Goal: Task Accomplishment & Management: Complete application form

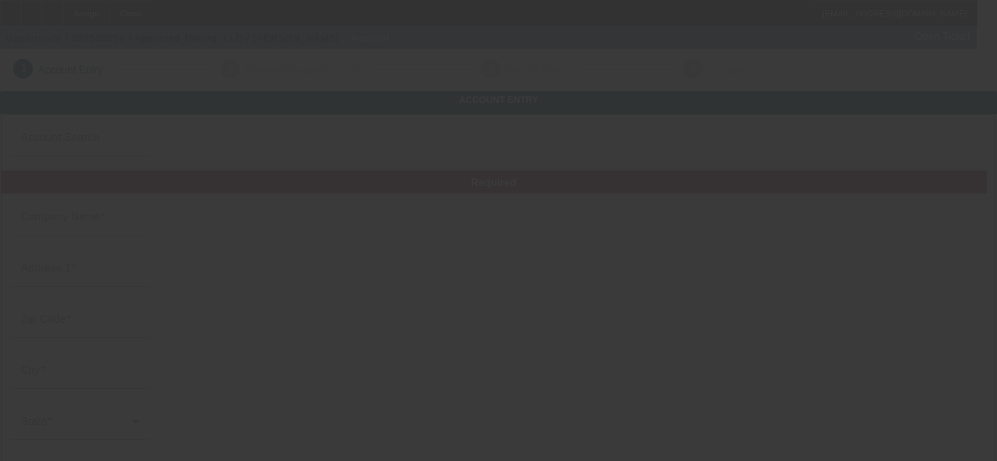
type input "Approved Towing, LLC"
type input "144 Roundhouse Rd"
type input "13820"
type input "Oneonta"
type input "[PHONE_NUMBER]"
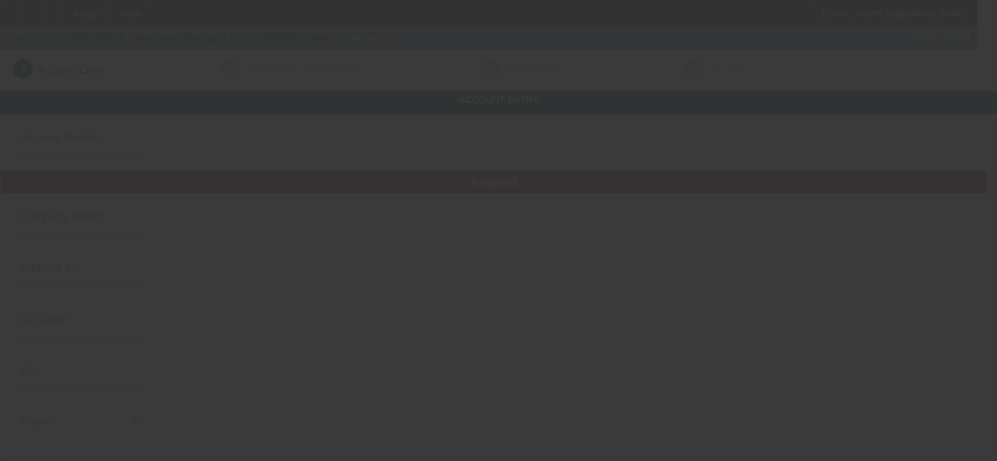
type input "Otsego"
type input "811011749"
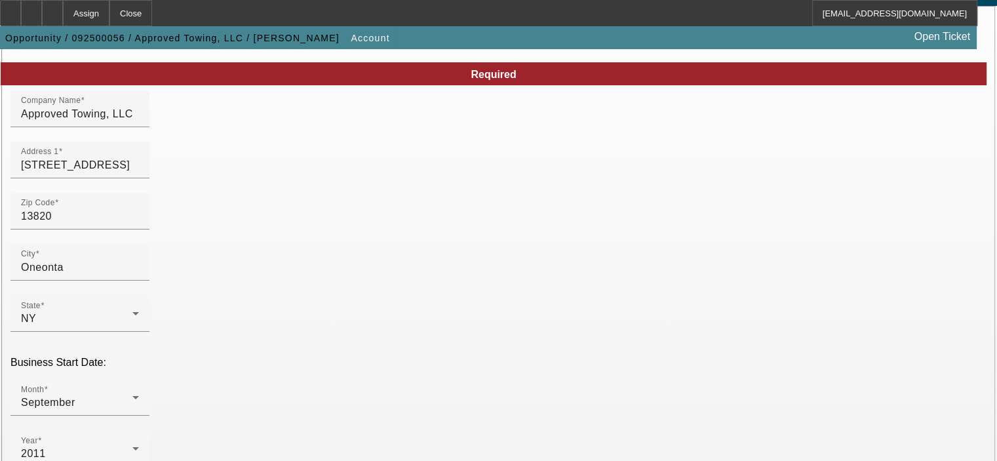
scroll to position [131, 0]
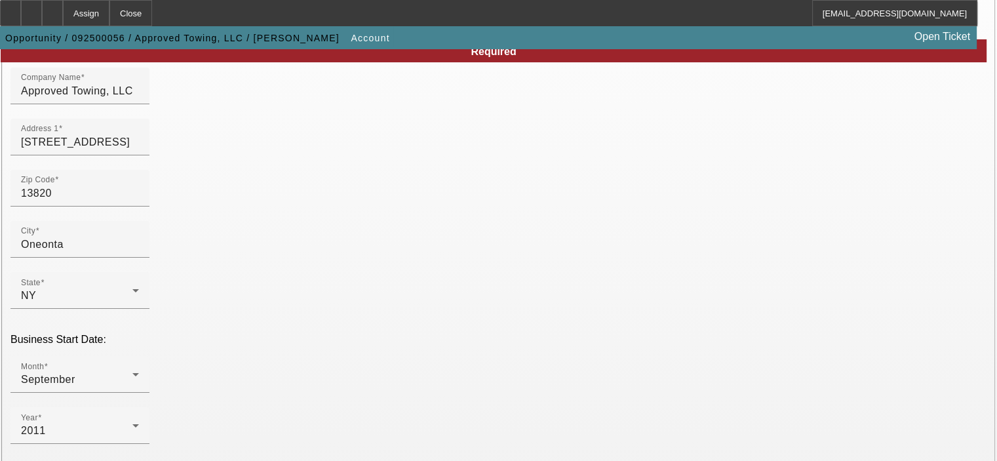
type input "[PHONE_NUMBER]"
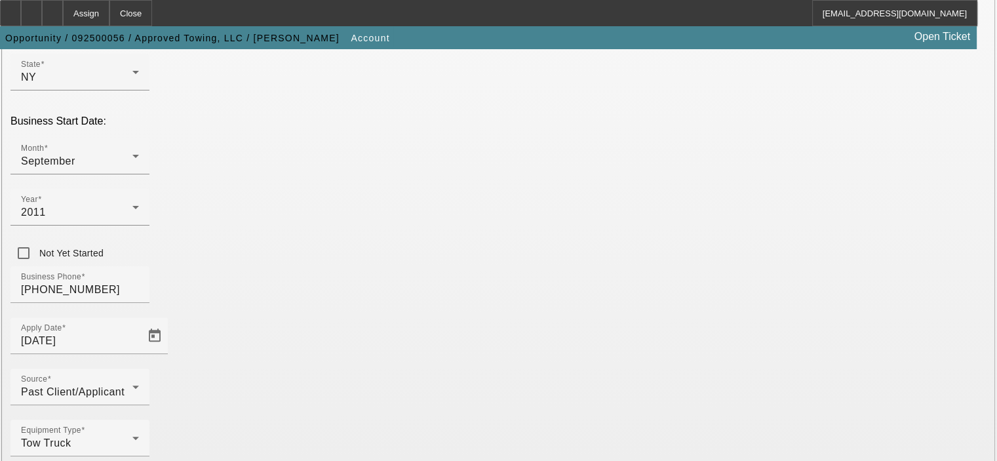
scroll to position [362, 0]
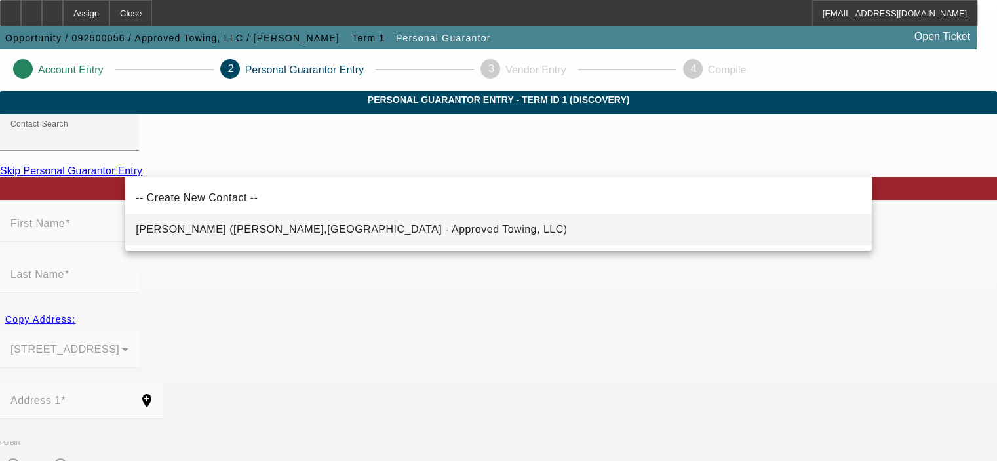
click at [382, 236] on mat-option "Tahan, Steven (Oneonta,NY - Approved Towing, LLC)" at bounding box center [498, 229] width 746 height 31
type input "Tahan, Steven (Oneonta,NY - Approved Towing, LLC)"
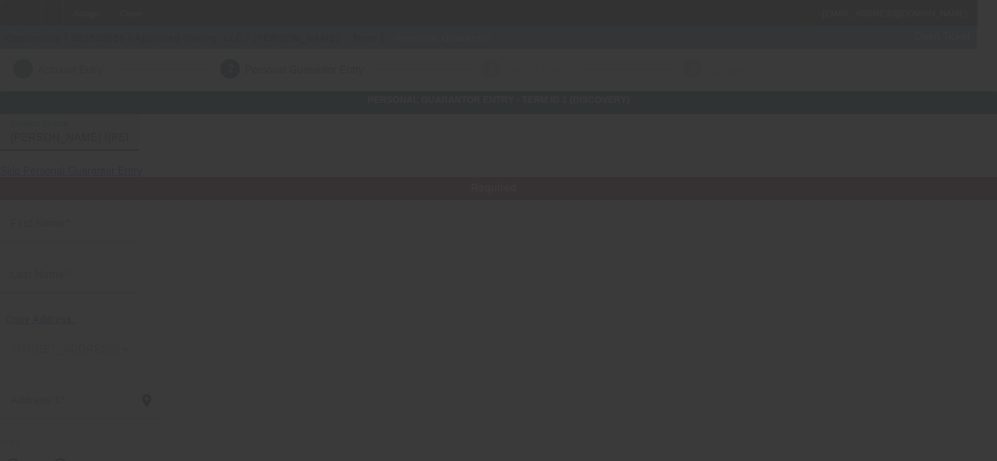
type input "Steven"
type input "Tahan"
type input "144 Roundhouse Rd"
radio input "true"
type input "13820"
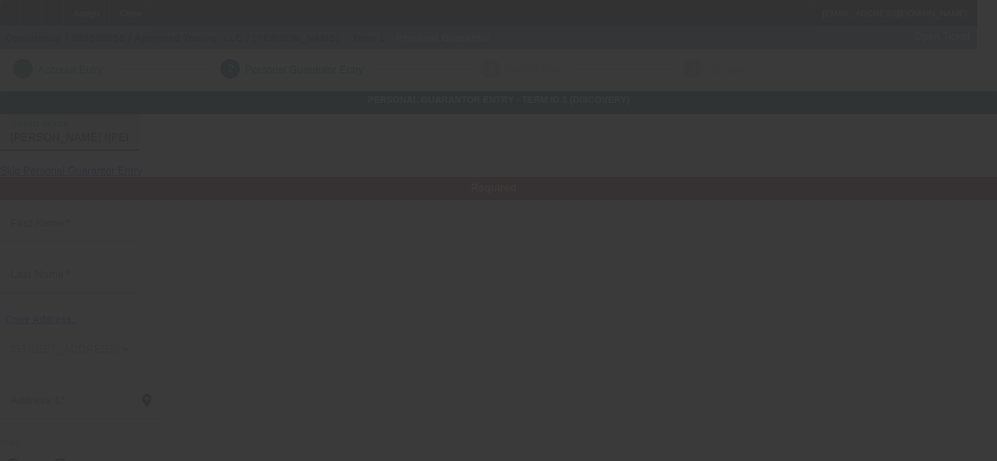
type input "Oneonta"
type input "[PHONE_NUMBER]"
type input "100"
type input "106-60-3158"
type input "[EMAIL_ADDRESS][DOMAIN_NAME]"
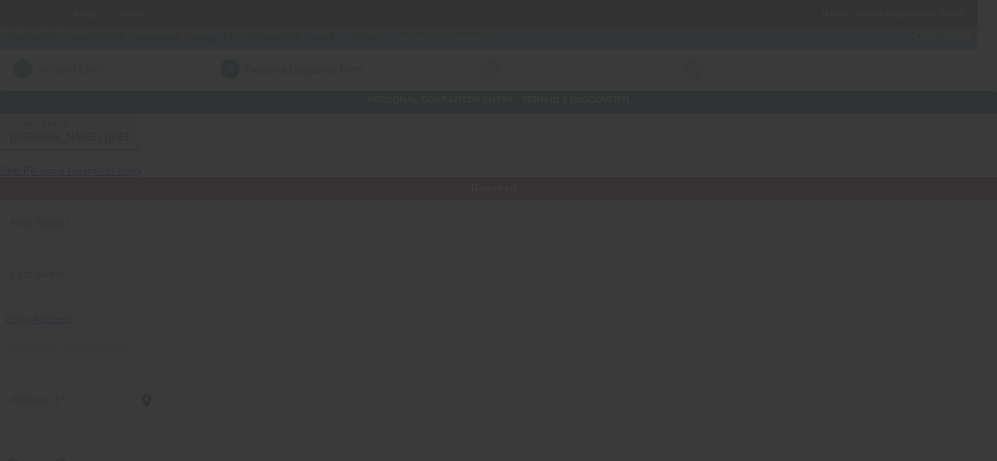
type input "[PHONE_NUMBER]"
type input "$0.00"
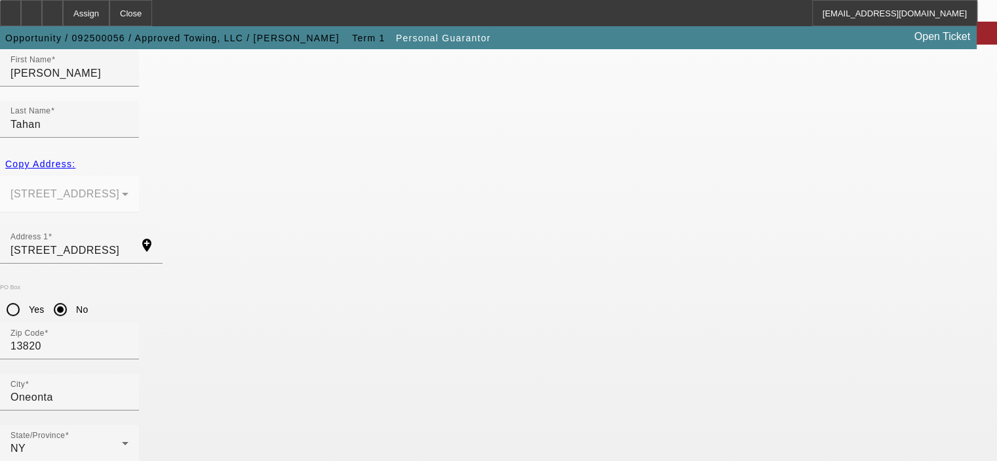
scroll to position [176, 0]
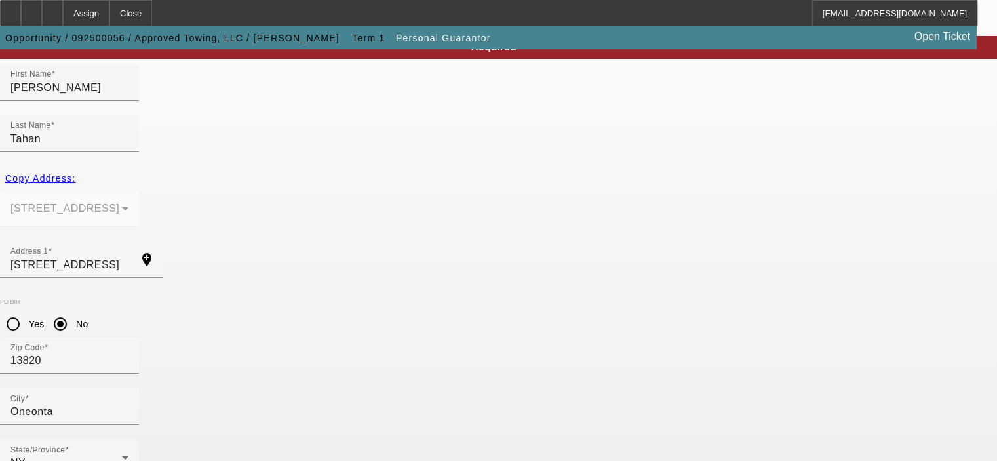
scroll to position [111, 0]
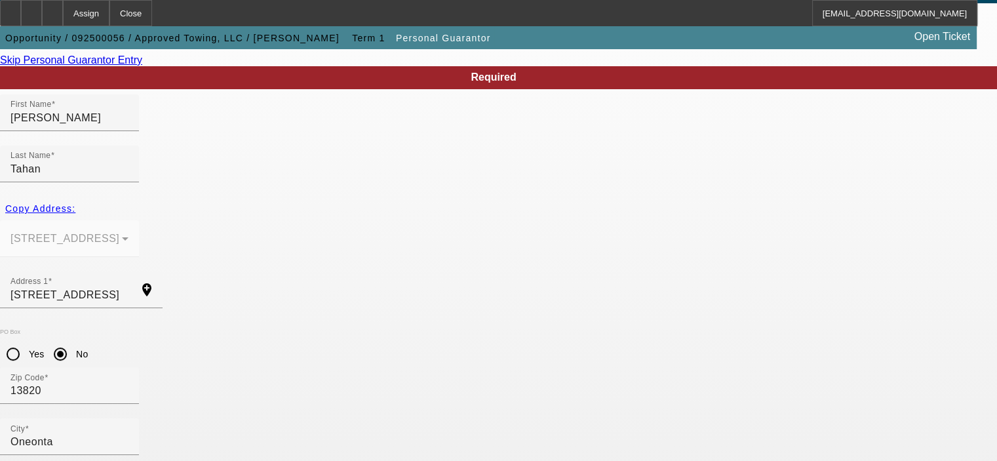
drag, startPoint x: 585, startPoint y: 254, endPoint x: 509, endPoint y: 256, distance: 76.8
drag, startPoint x: 212, startPoint y: 407, endPoint x: 113, endPoint y: 408, distance: 99.0
paste input "267-5059"
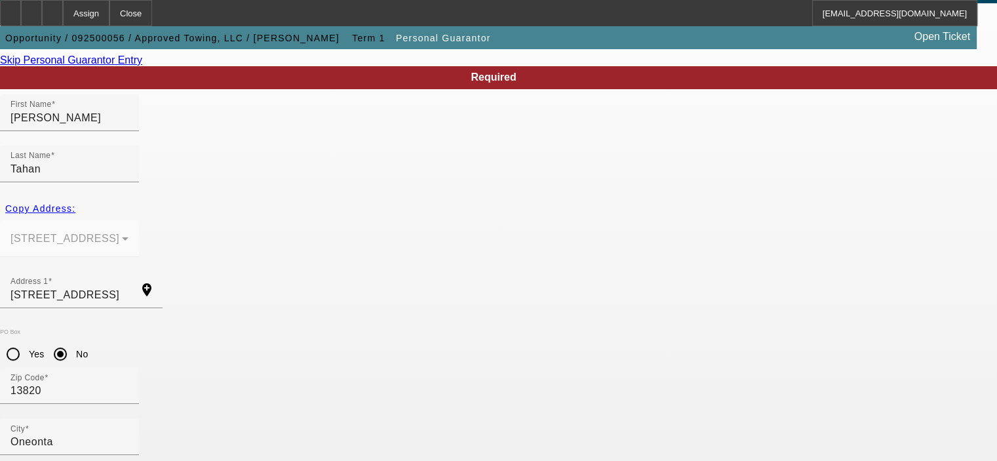
type input "[PHONE_NUMBER]"
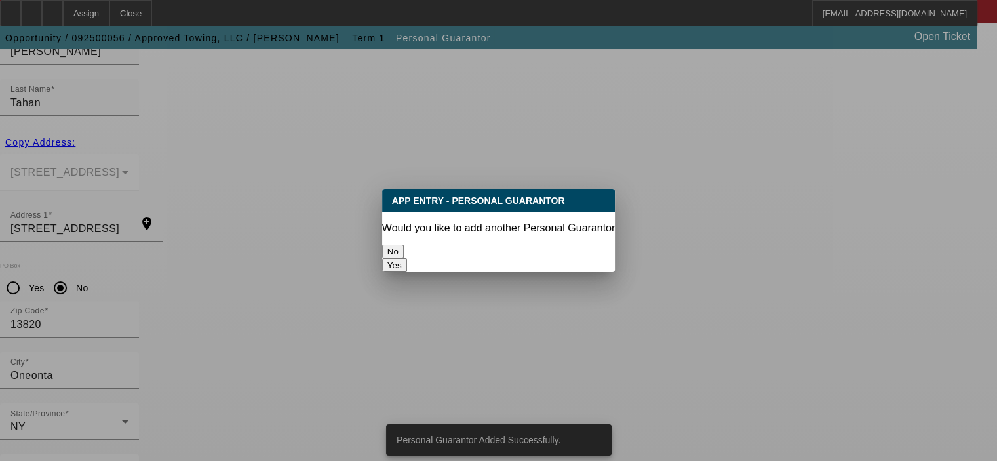
scroll to position [0, 0]
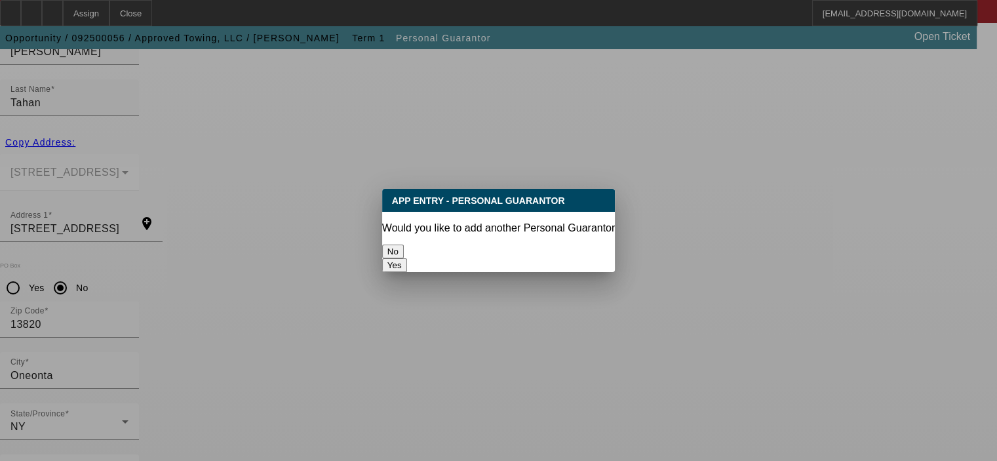
click at [404, 245] on button "No" at bounding box center [393, 252] width 22 height 14
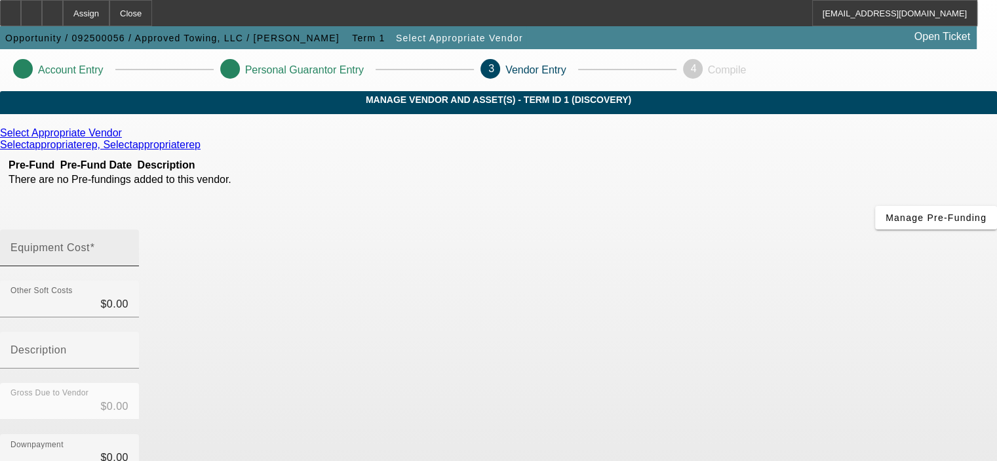
click at [90, 242] on mat-label "Equipment Cost" at bounding box center [49, 247] width 79 height 11
click at [129, 245] on input "Equipment Cost" at bounding box center [69, 253] width 118 height 16
type input "1"
type input "$1.00"
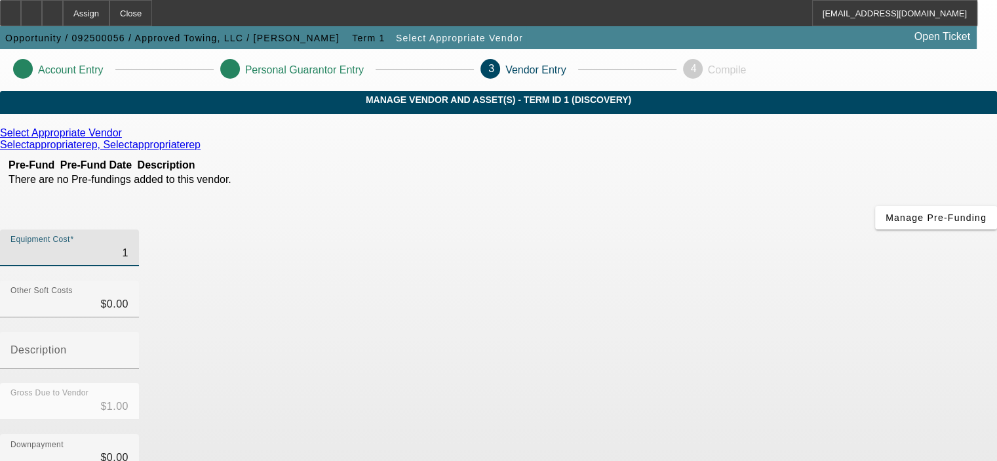
type input "14"
type input "$14.00"
type input "149"
type input "$149.00"
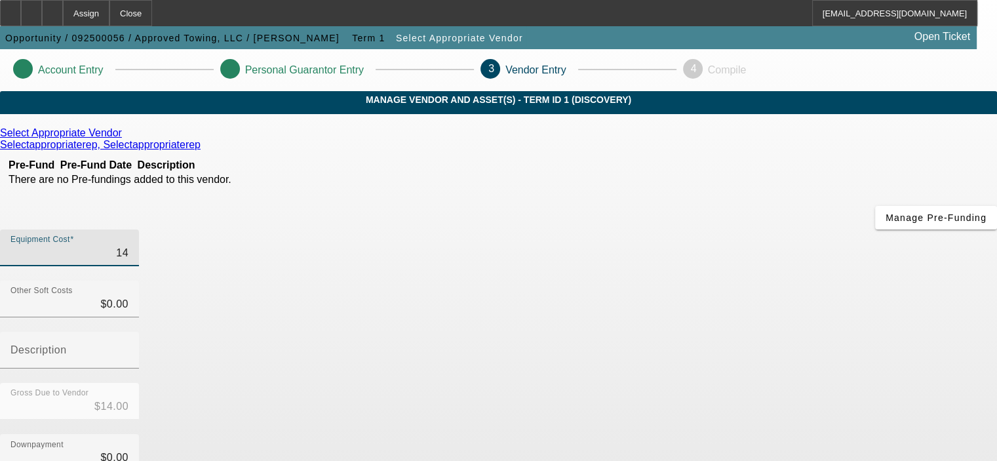
type input "$149.00"
type input "1492"
type input "$1,492.00"
type input "14928"
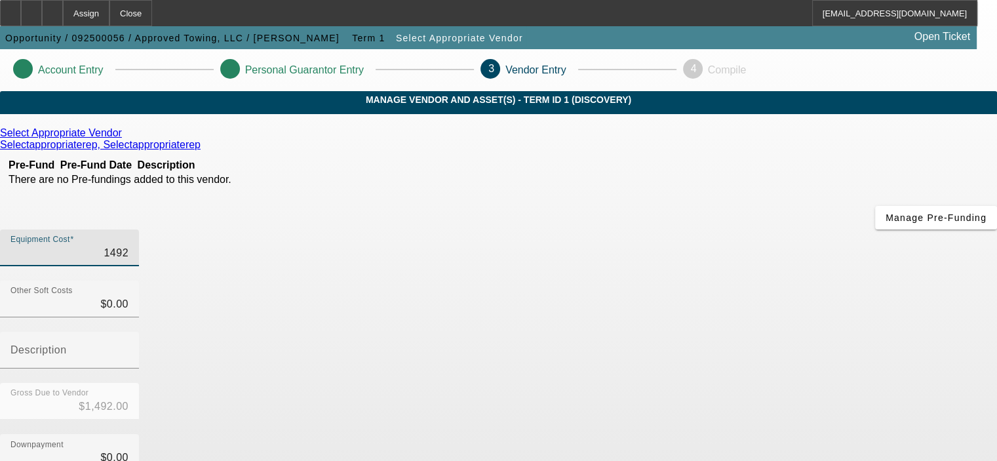
type input "$14,928.00"
type input "149280"
type input "$149,280.00"
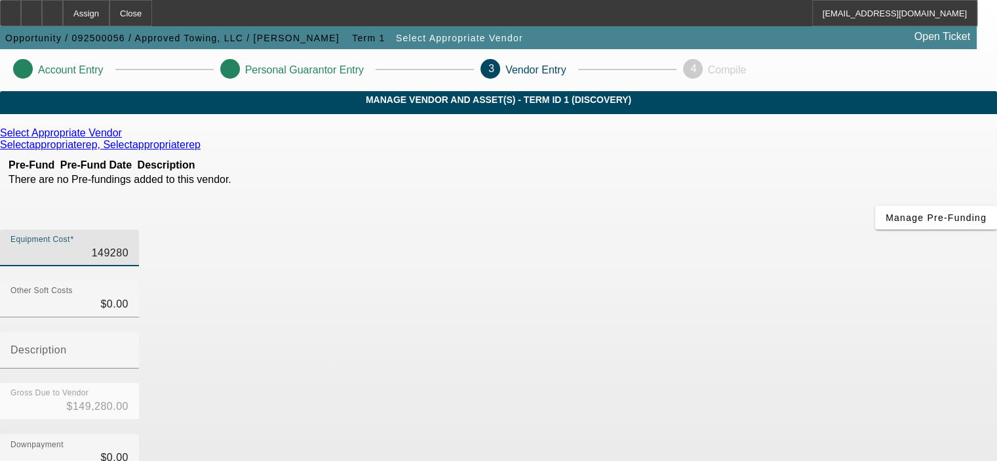
type input "$149,280.00"
click at [758, 434] on div "Downpayment $0.00" at bounding box center [498, 459] width 997 height 51
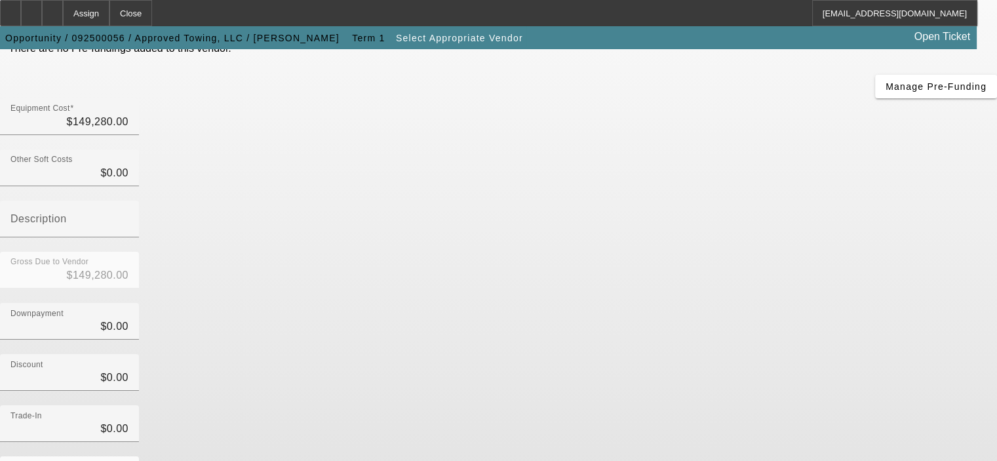
scroll to position [199, 0]
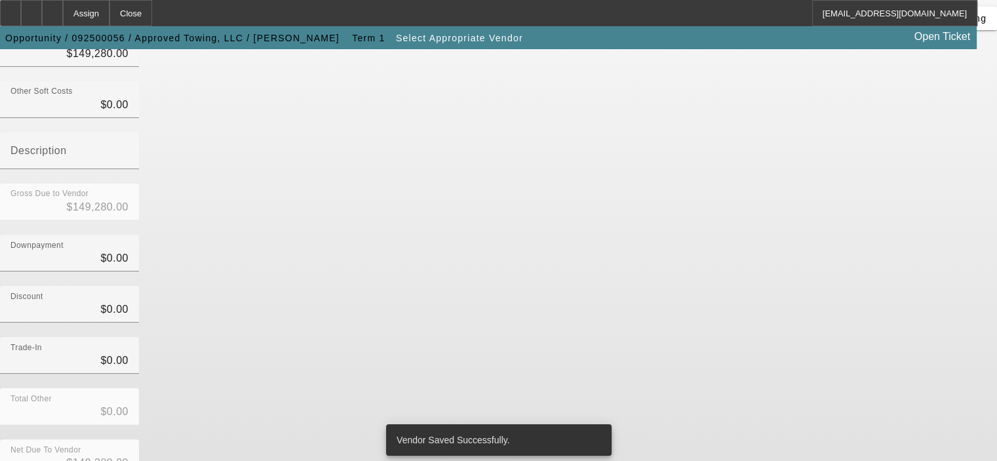
scroll to position [0, 0]
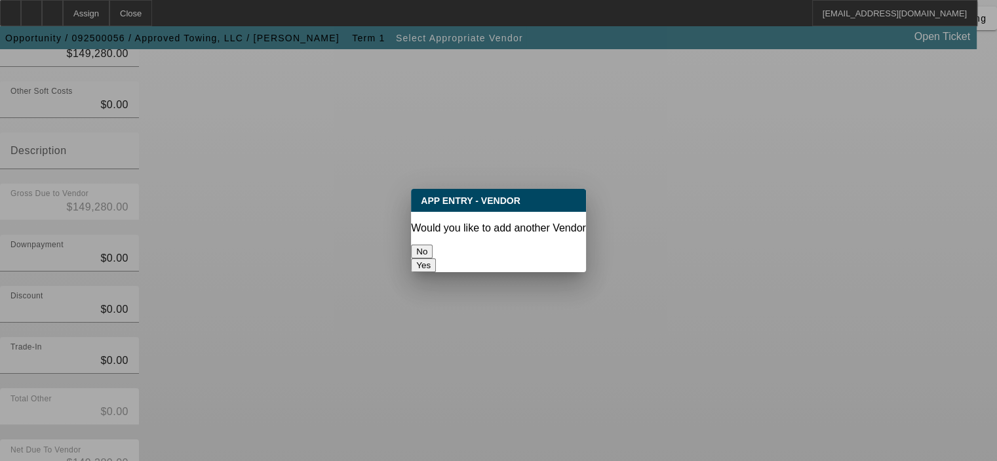
click at [433, 246] on button "No" at bounding box center [422, 252] width 22 height 14
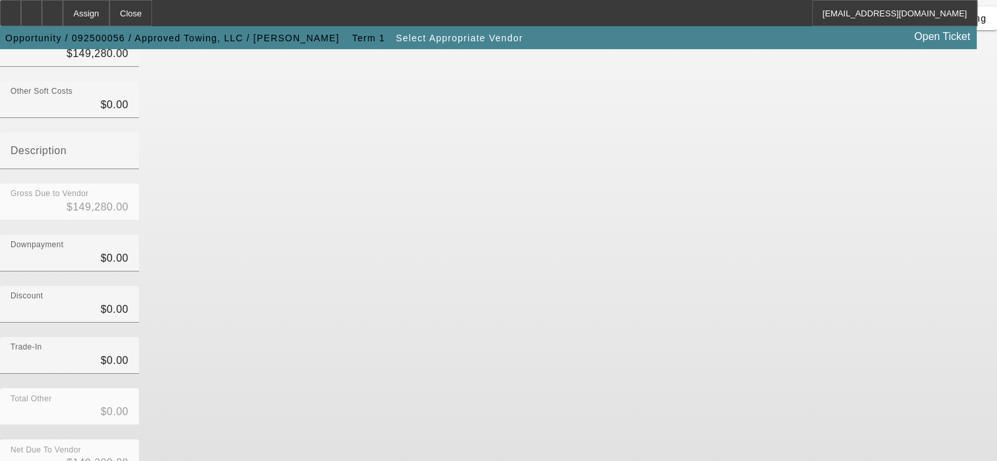
scroll to position [199, 0]
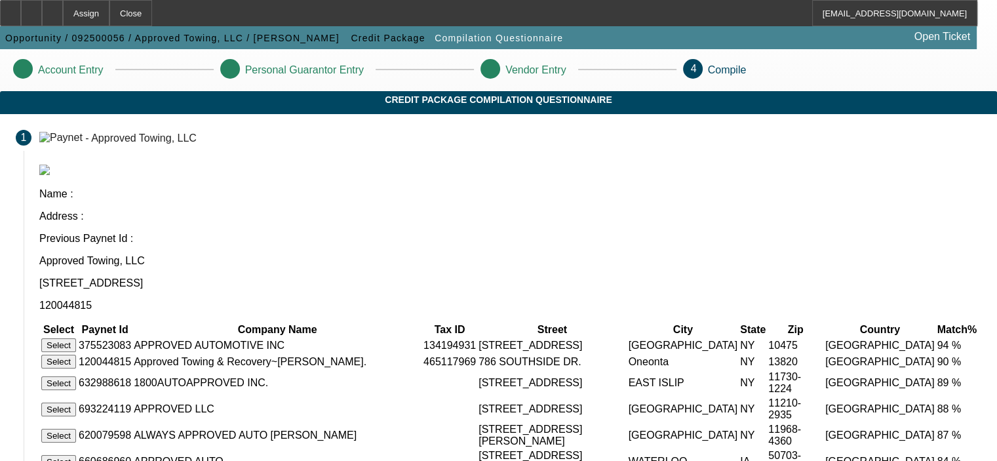
click at [76, 355] on button "Select" at bounding box center [58, 362] width 35 height 14
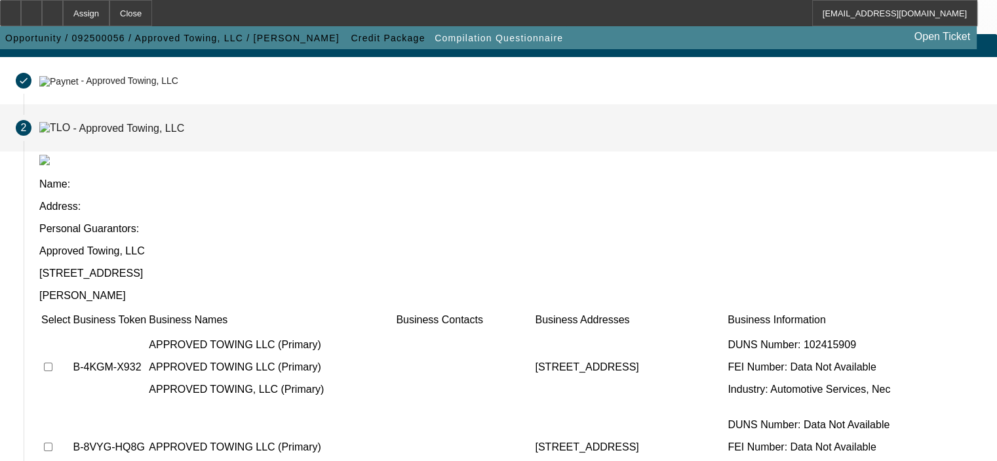
scroll to position [20, 0]
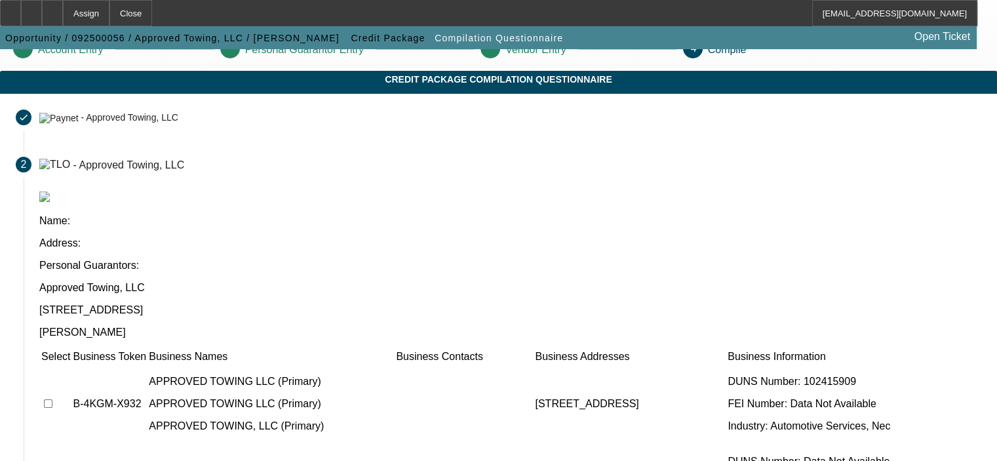
click at [71, 365] on td at bounding box center [56, 404] width 30 height 79
click at [52, 399] on input "checkbox" at bounding box center [48, 403] width 9 height 9
checkbox input "true"
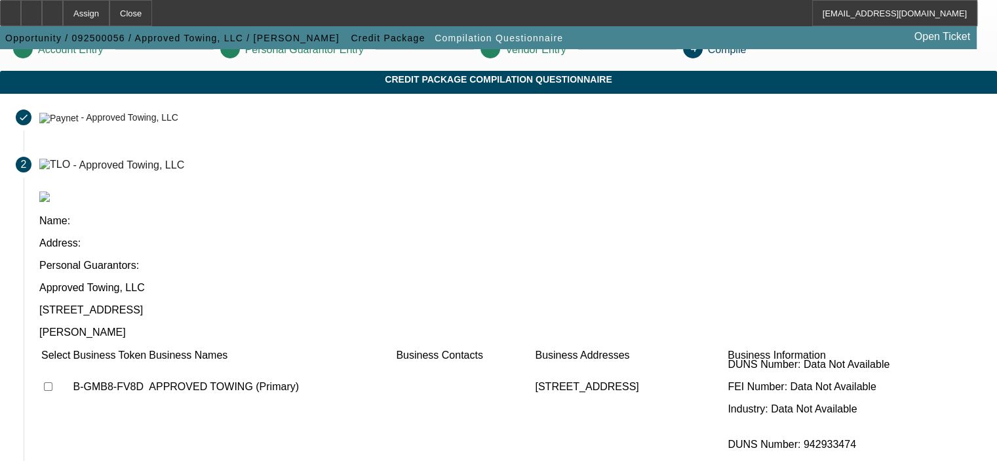
scroll to position [525, 0]
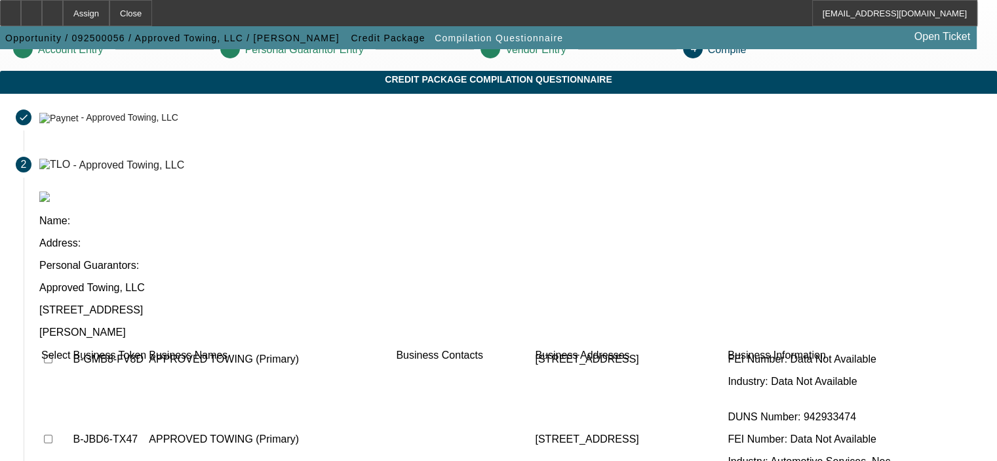
checkbox input "true"
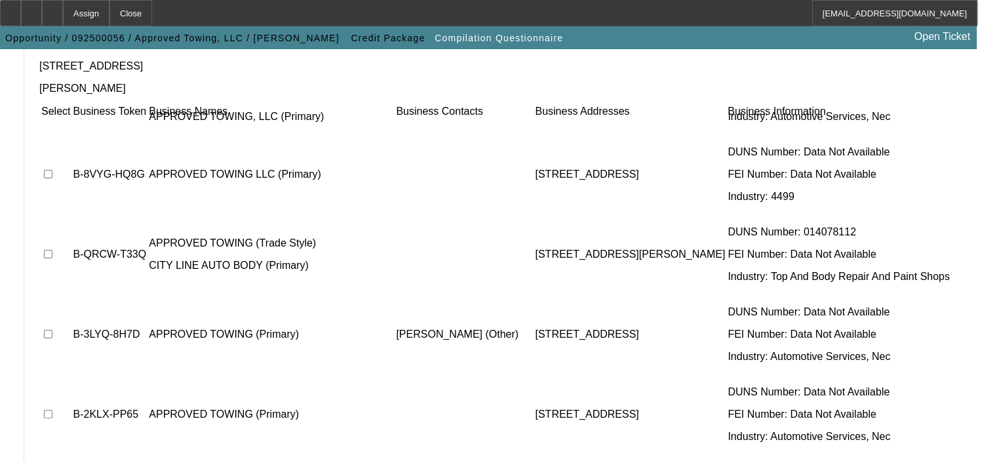
scroll to position [262, 0]
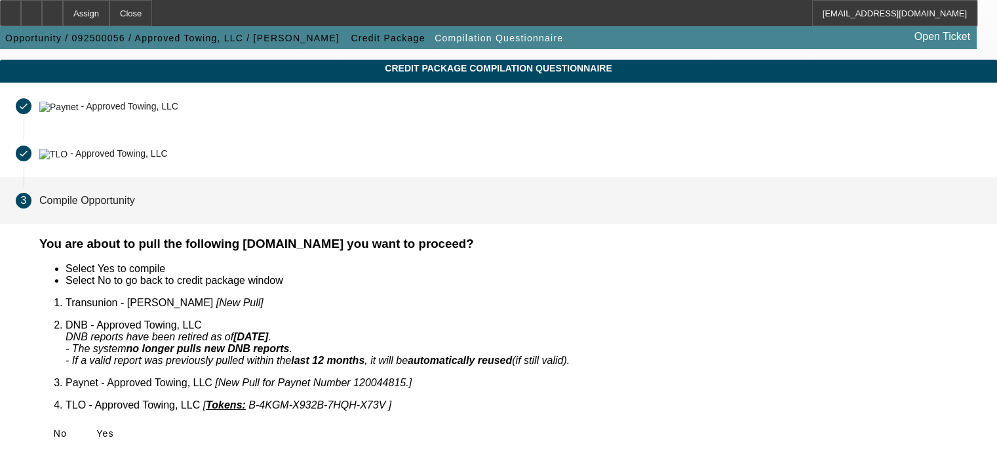
scroll to position [13, 0]
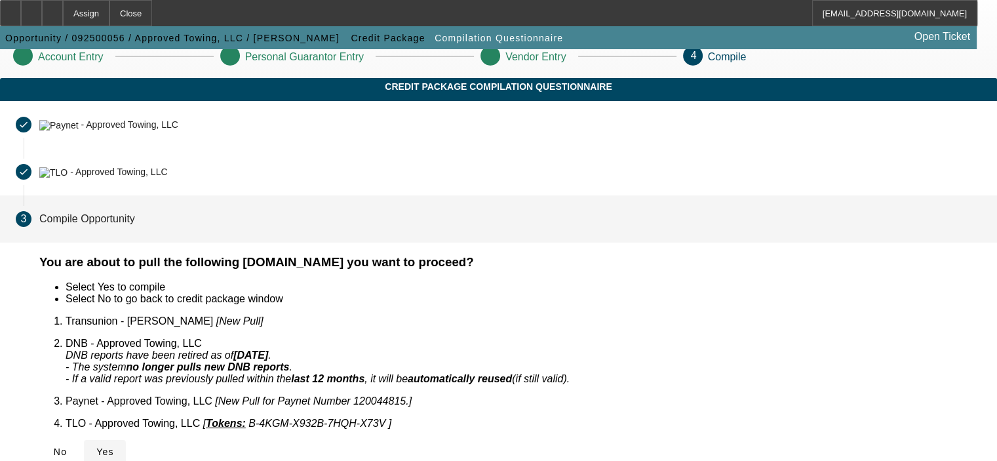
click at [114, 446] on span "Yes" at bounding box center [105, 451] width 18 height 10
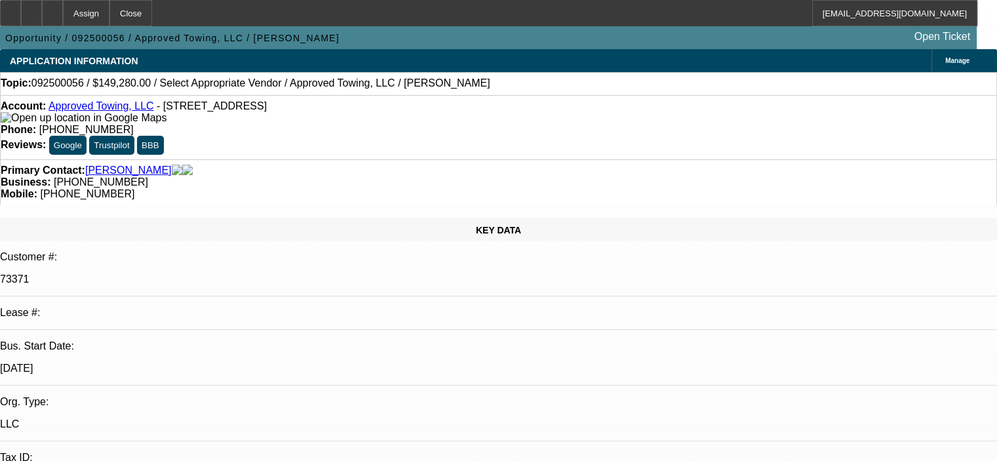
select select "0"
select select "2"
select select "0.1"
select select "4"
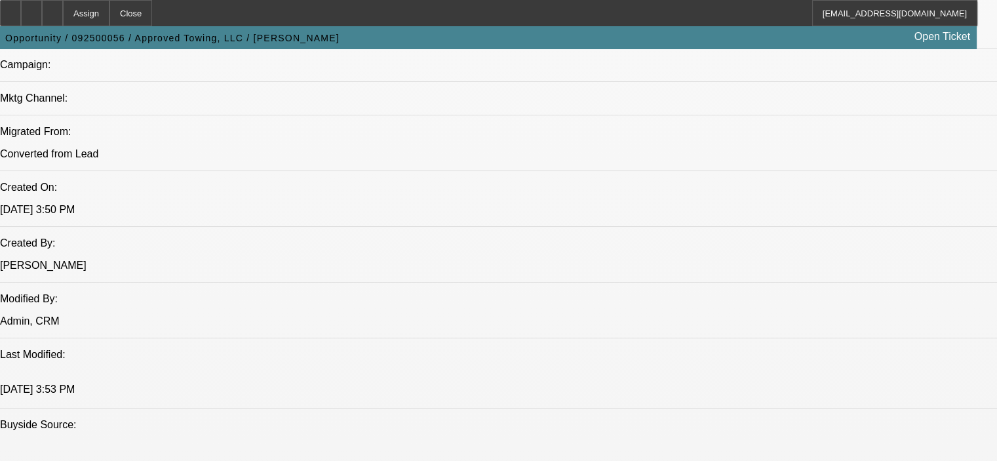
scroll to position [918, 0]
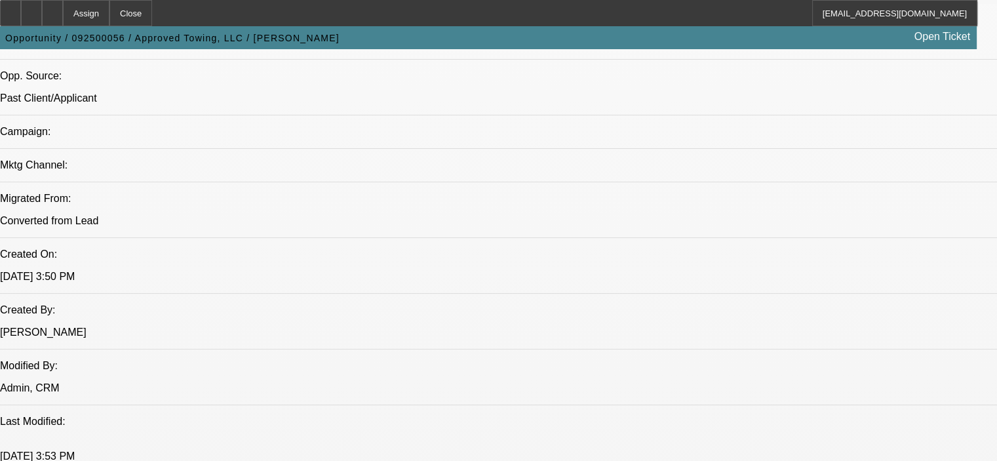
scroll to position [852, 0]
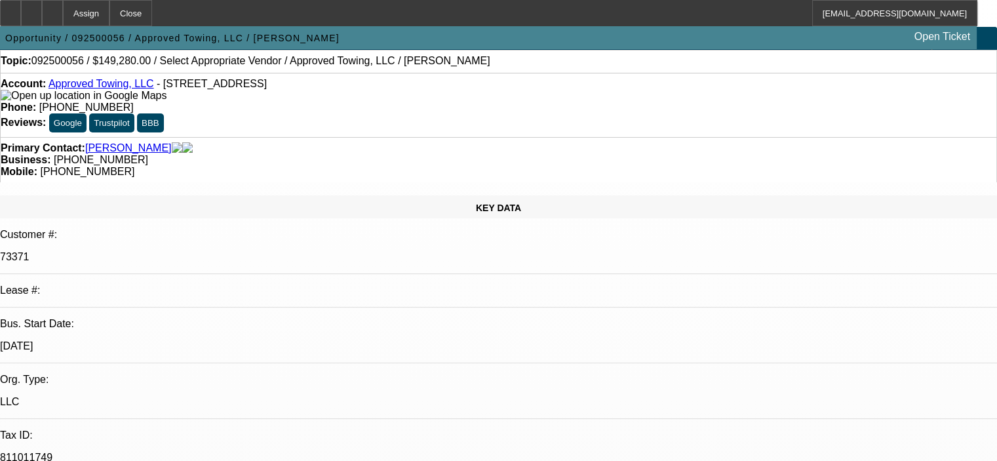
scroll to position [0, 0]
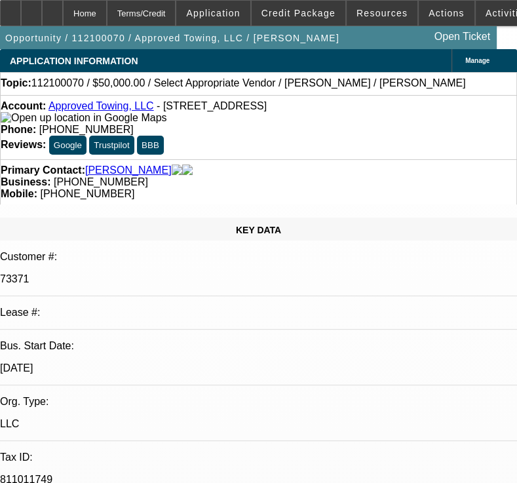
select select "0"
select select "2"
select select "0.1"
select select "1"
select select "2"
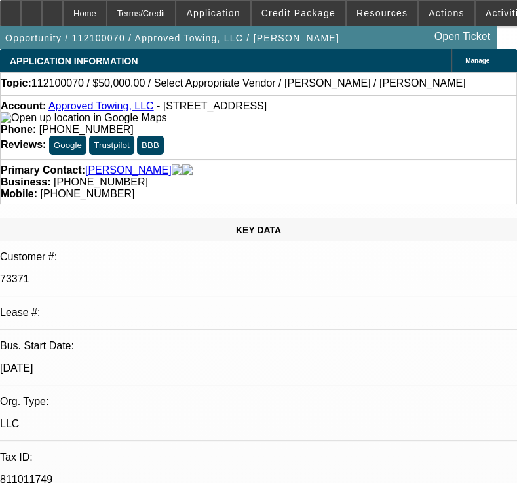
select select
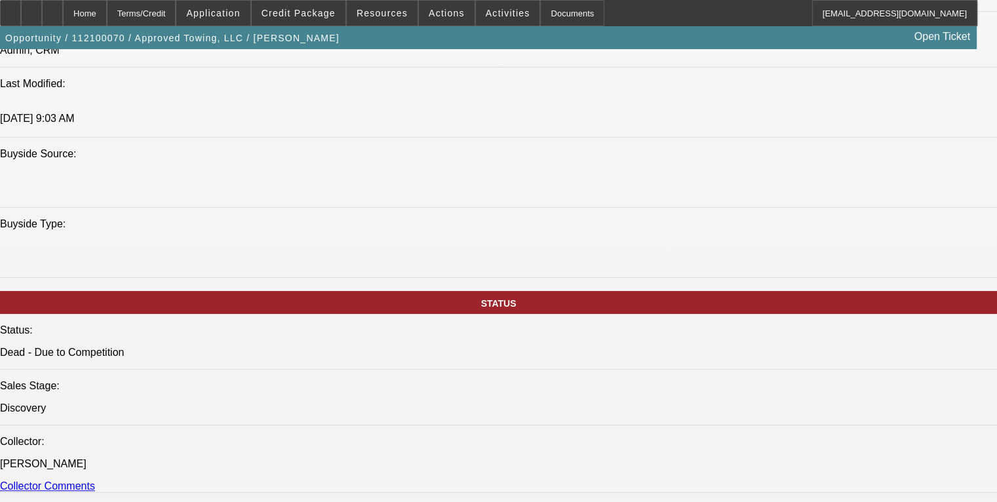
scroll to position [1218, 0]
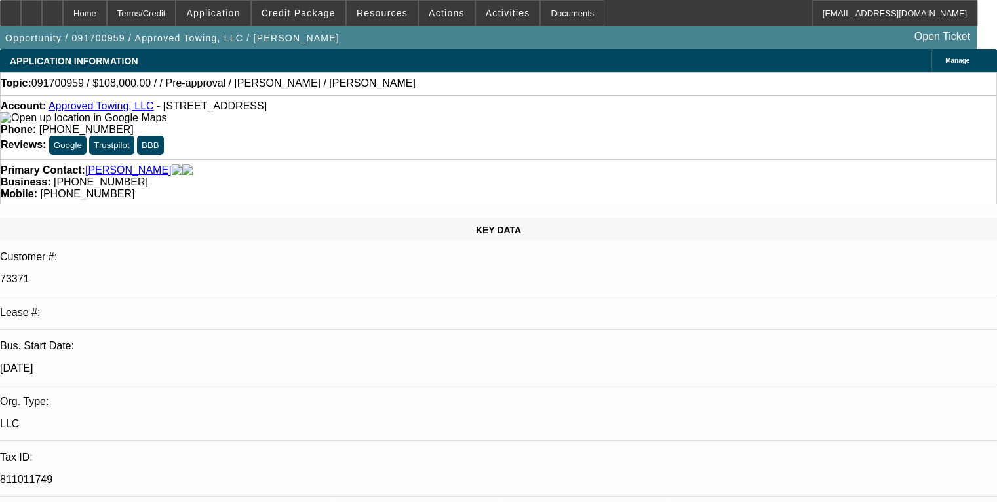
select select "0"
select select "2"
select select "0.1"
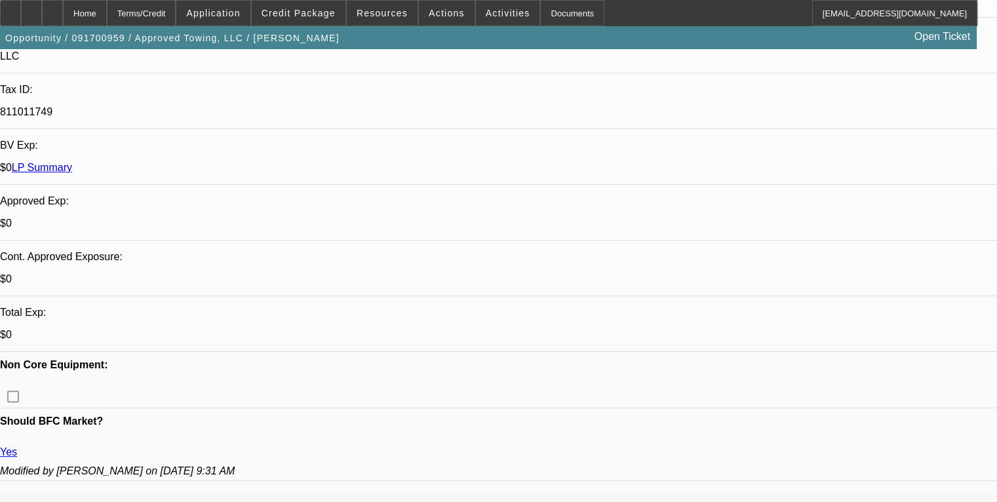
scroll to position [239, 0]
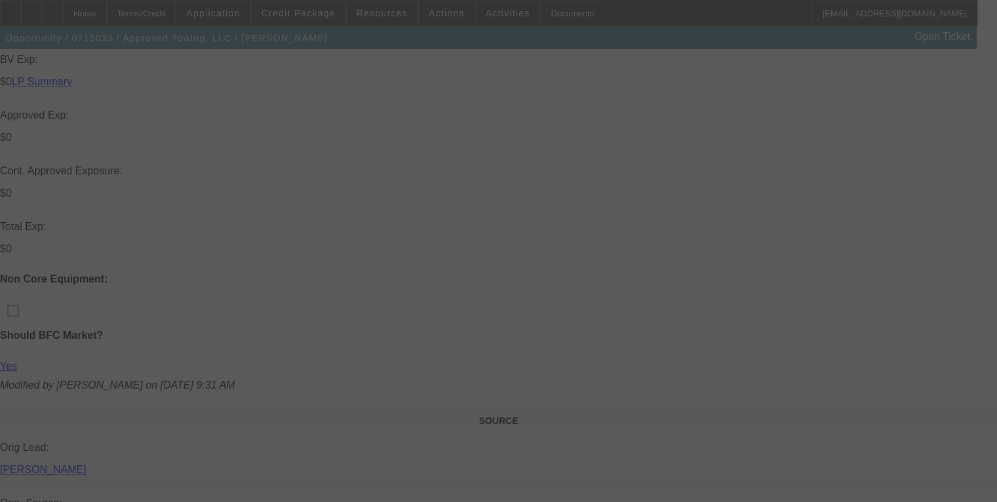
scroll to position [553, 0]
select select "0"
select select "2"
select select "0"
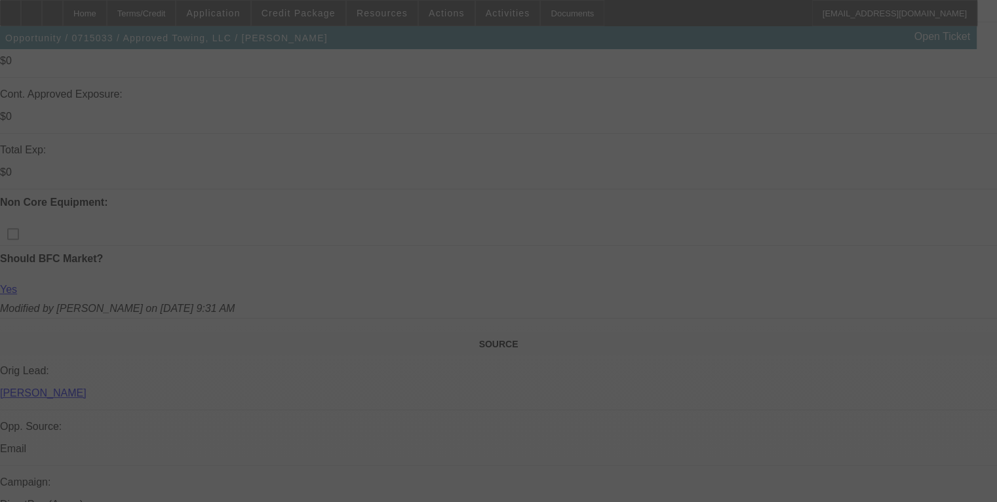
select select "6"
select select "0"
select select "3"
select select "2"
select select "0"
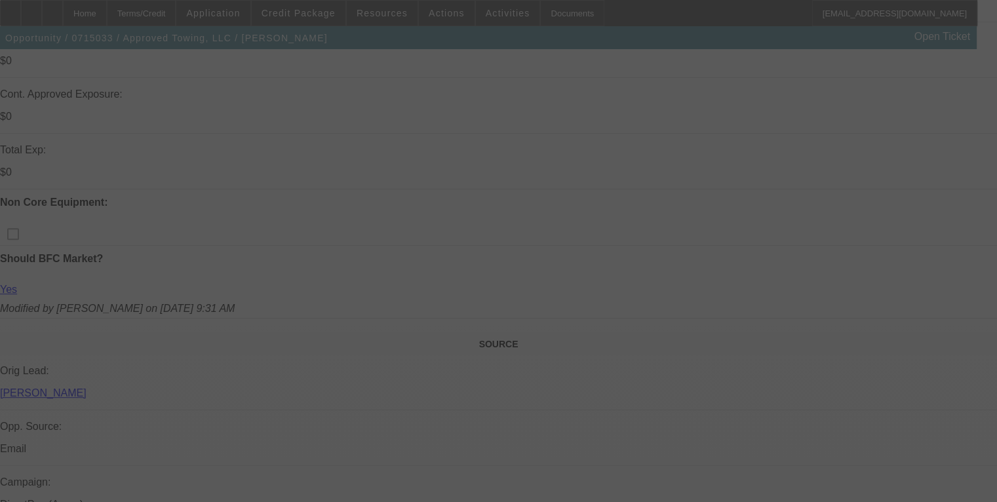
select select "6"
select select "0"
select select "3"
select select "2"
select select "0"
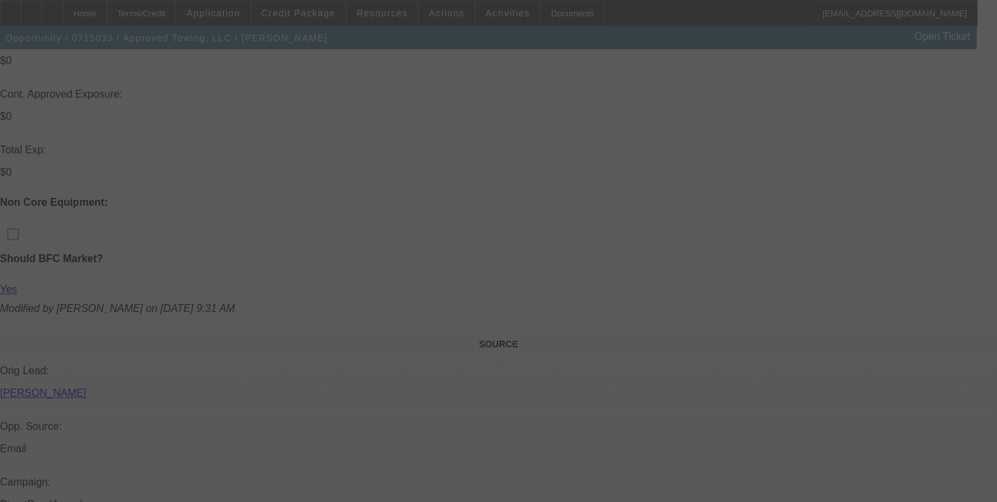
select select "6"
select select "0"
select select "3"
select select "2"
select select "0"
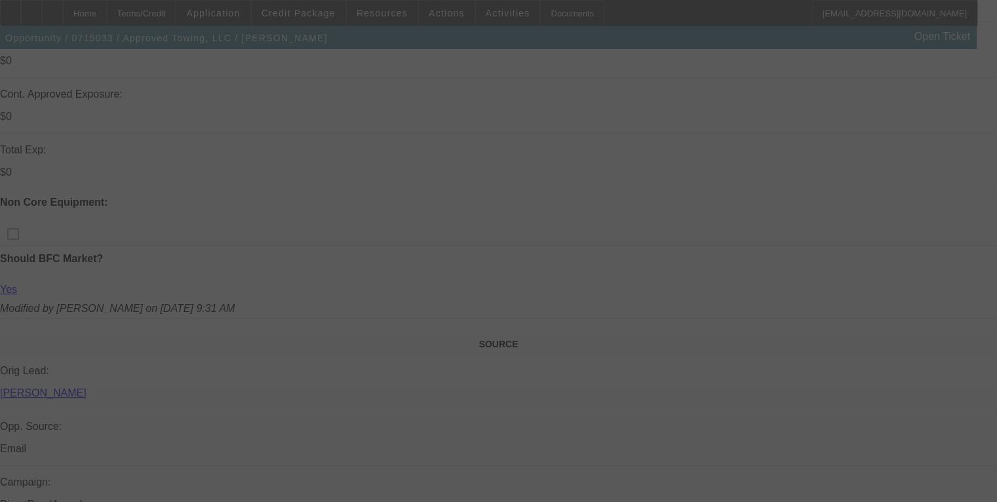
select select "6"
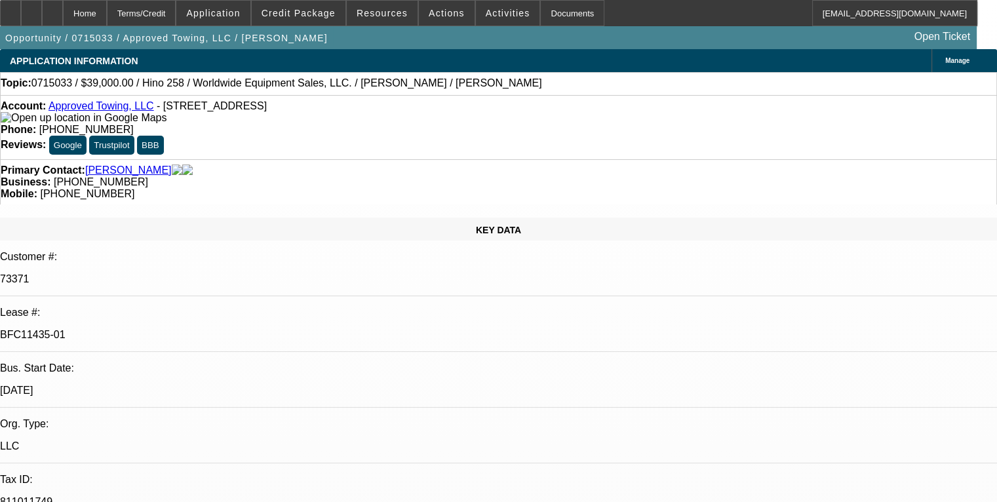
scroll to position [95, 0]
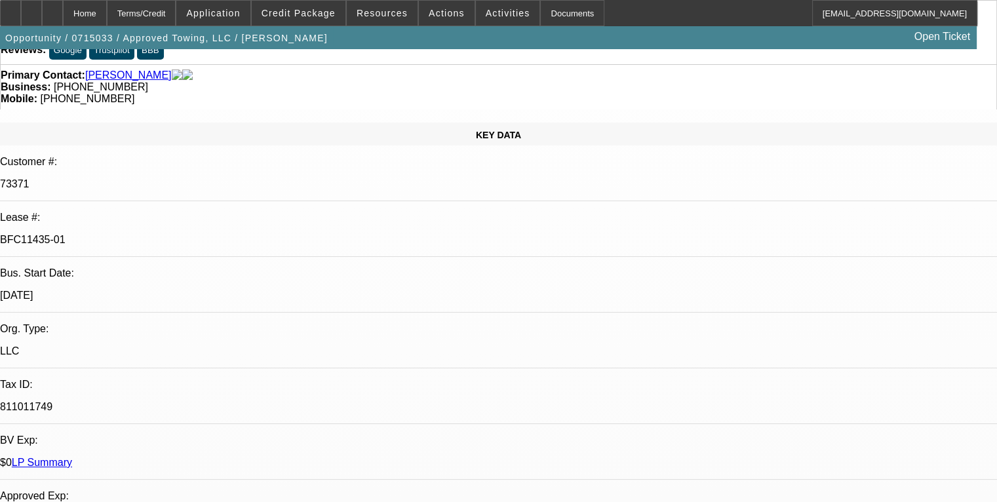
drag, startPoint x: 976, startPoint y: 174, endPoint x: 983, endPoint y: 264, distance: 90.8
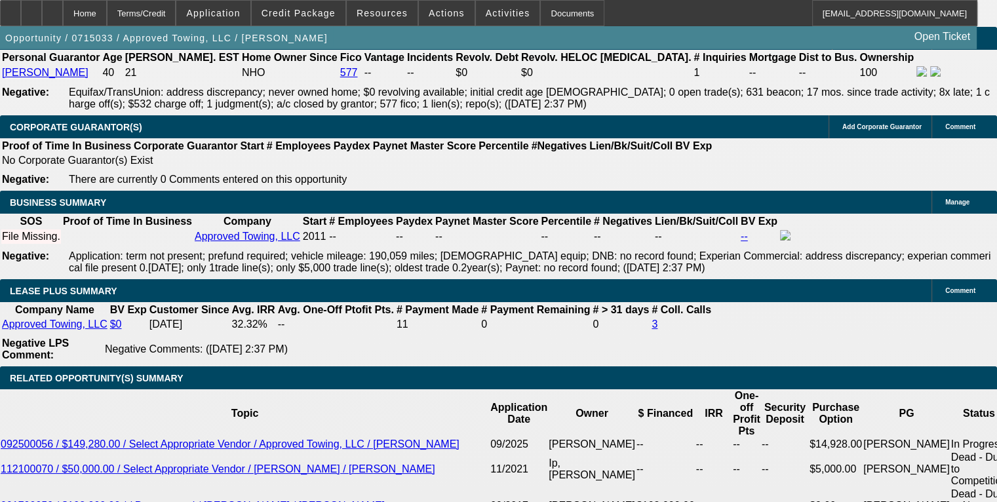
scroll to position [2062, 0]
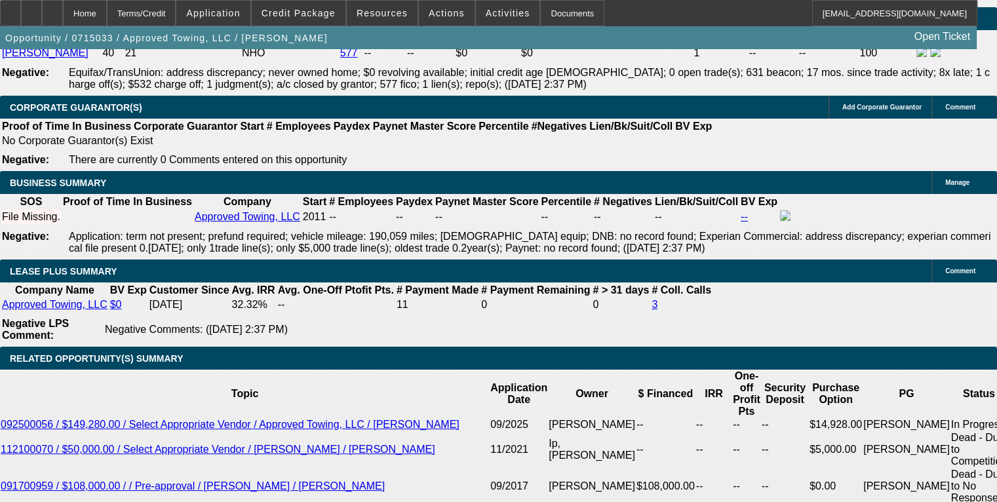
select select "0"
select select "3"
select select "2"
select select "0"
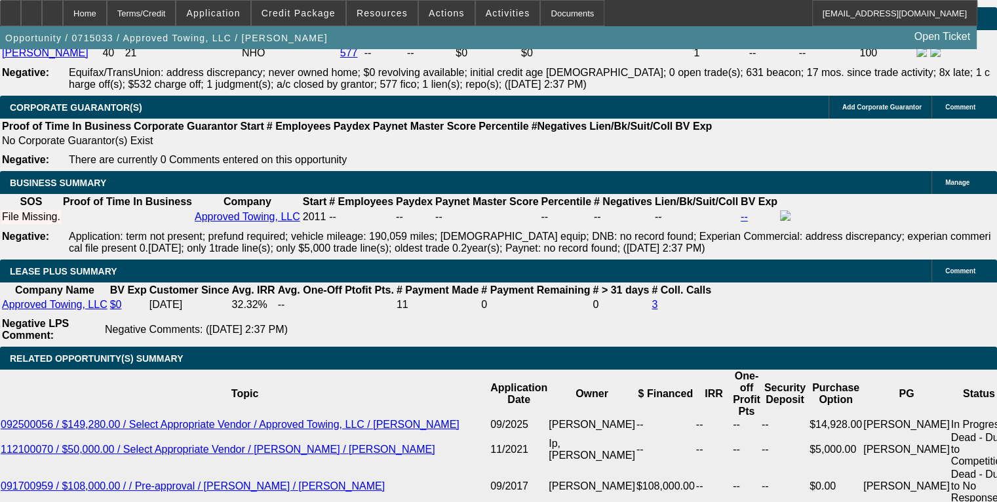
select select "6"
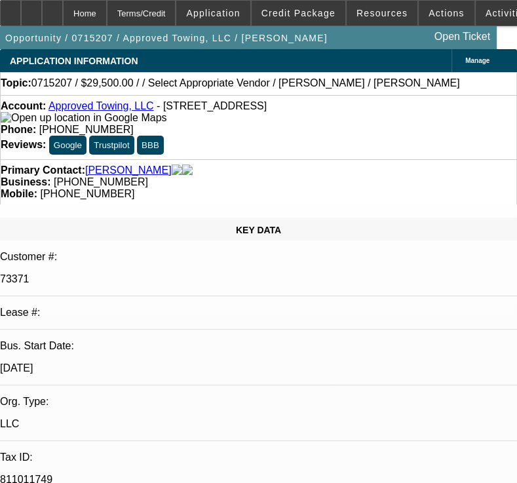
select select "0"
select select "2"
select select "0.1"
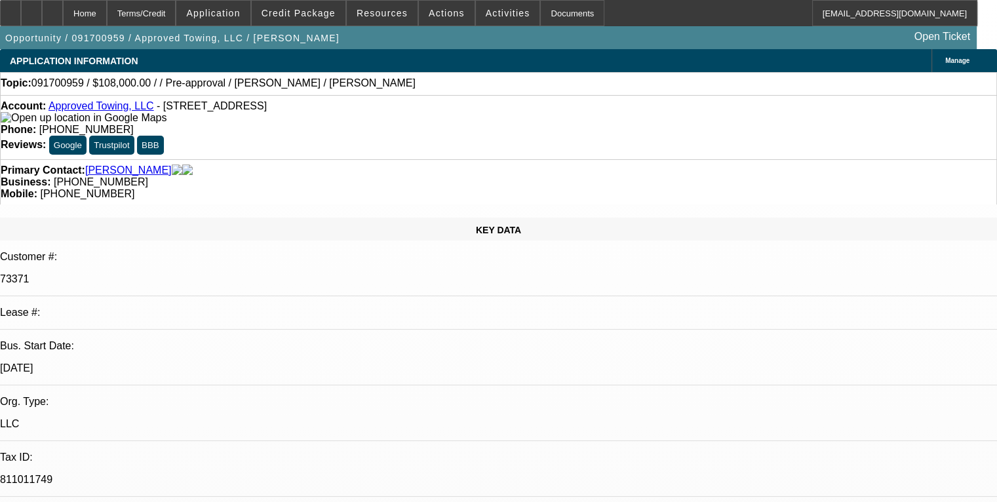
select select "0"
select select "2"
select select "0.1"
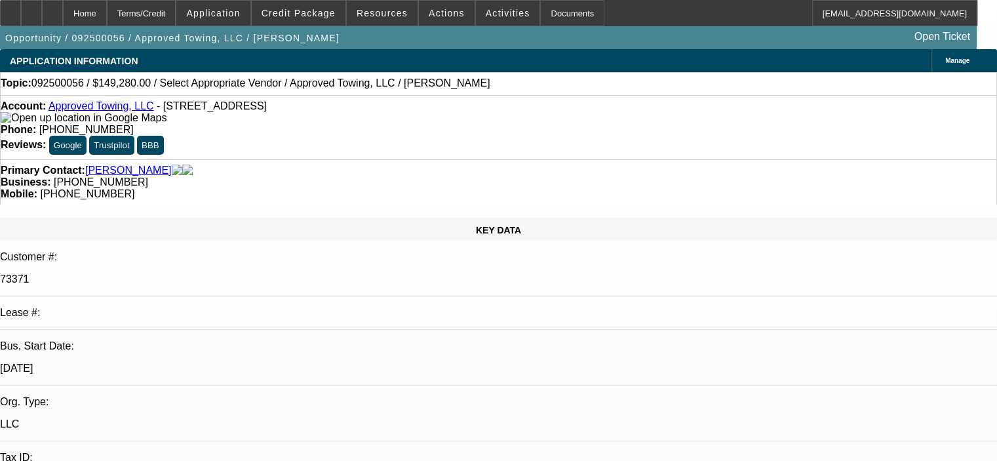
select select "0"
select select "2"
select select "0.1"
select select "4"
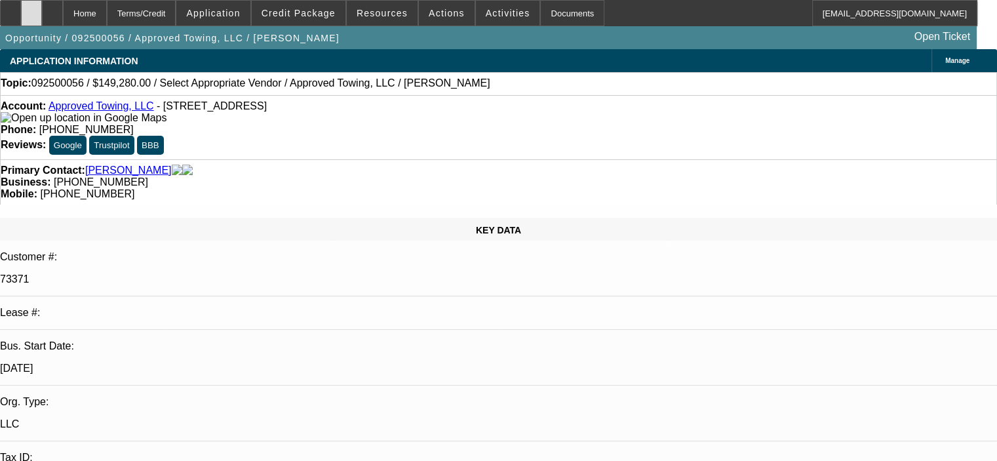
click at [31, 9] on icon at bounding box center [31, 9] width 0 height 0
click at [295, 11] on span "Credit Package" at bounding box center [299, 13] width 74 height 10
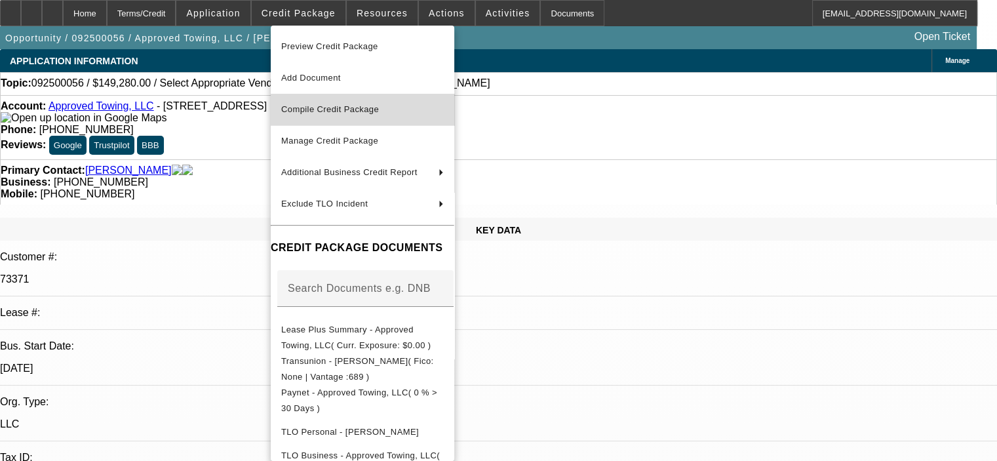
click at [299, 110] on span "Compile Credit Package" at bounding box center [330, 109] width 98 height 10
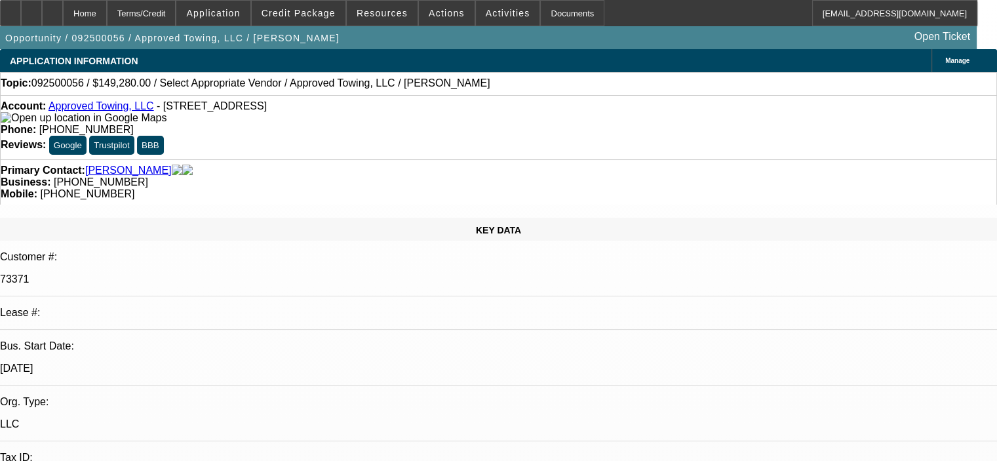
select select "0"
select select "2"
select select "0.1"
select select "4"
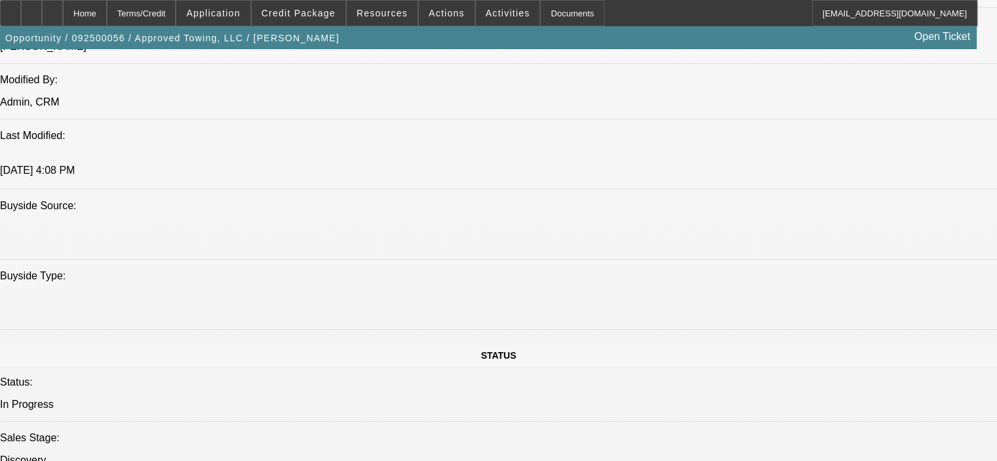
scroll to position [1246, 0]
